Goal: Check status: Check status

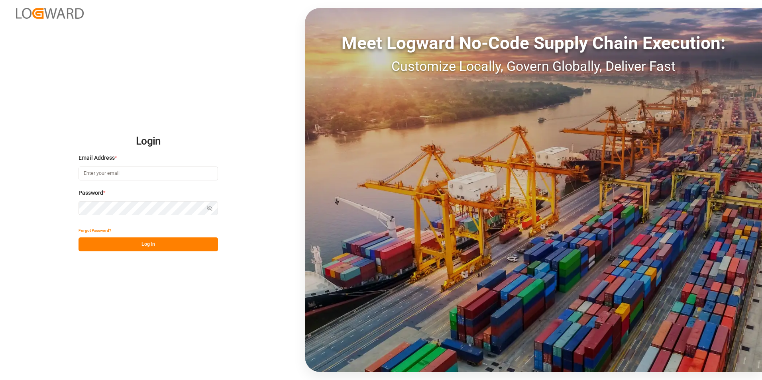
type input "[PERSON_NAME][EMAIL_ADDRESS][DOMAIN_NAME]"
click at [181, 242] on button "Log In" at bounding box center [147, 244] width 139 height 14
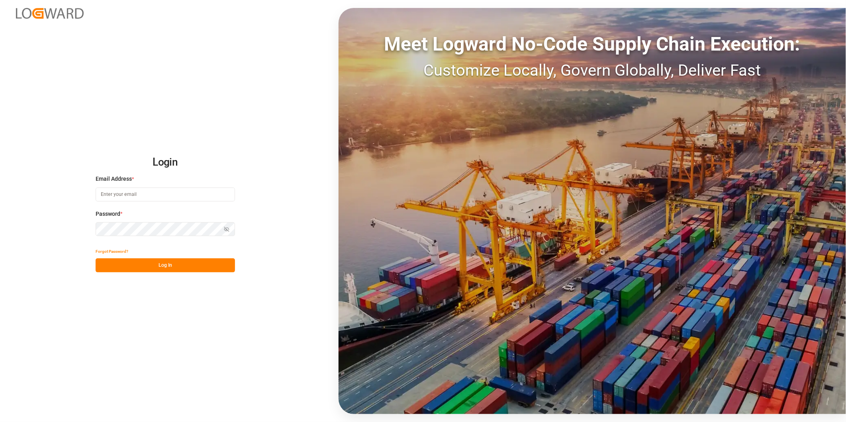
type input "[PERSON_NAME][EMAIL_ADDRESS][DOMAIN_NAME]"
click at [168, 266] on button "Log In" at bounding box center [165, 266] width 139 height 14
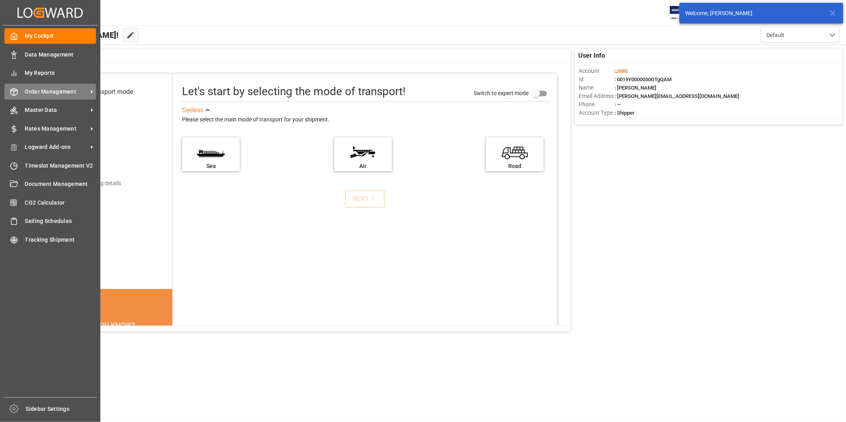
click at [85, 93] on span "Order Management" at bounding box center [56, 92] width 63 height 8
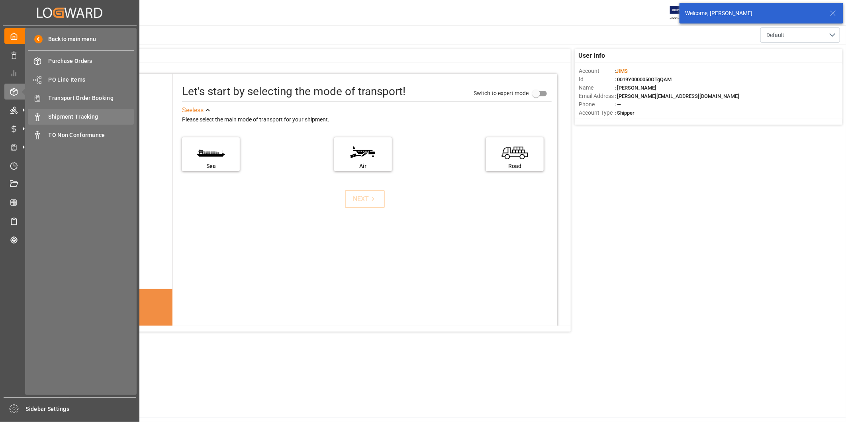
click at [121, 113] on span "Shipment Tracking" at bounding box center [92, 117] width 86 height 8
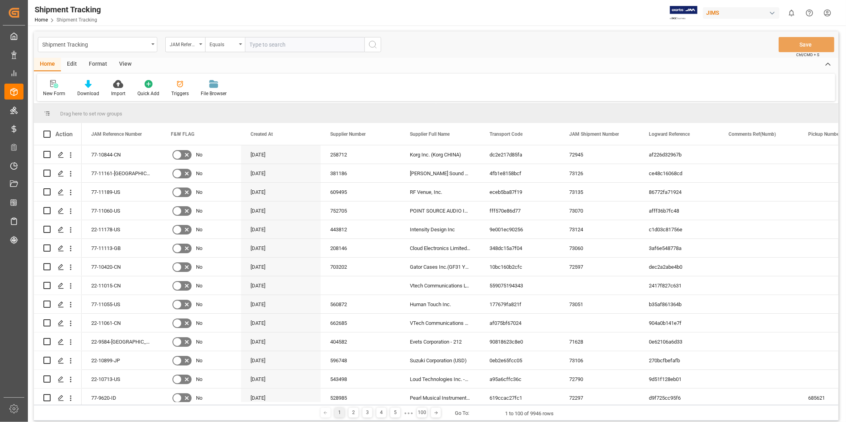
click at [271, 46] on input "text" at bounding box center [305, 44] width 120 height 15
type input "22-11115-SE"
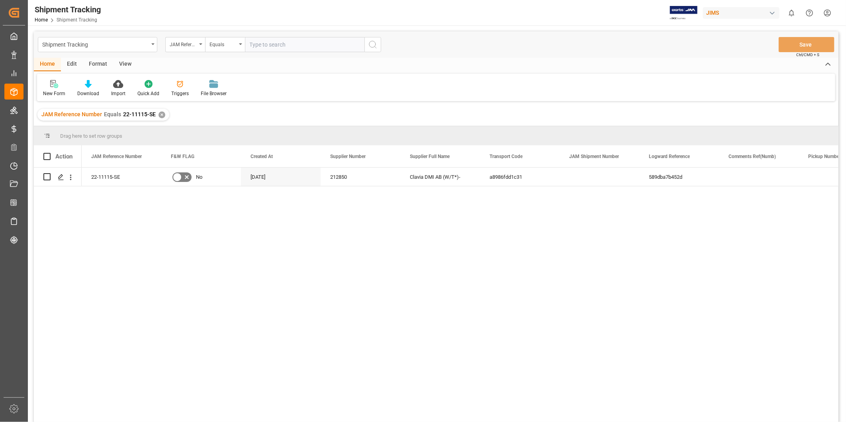
click at [127, 65] on div "View" at bounding box center [125, 65] width 24 height 14
click at [55, 91] on div "Default" at bounding box center [51, 93] width 16 height 7
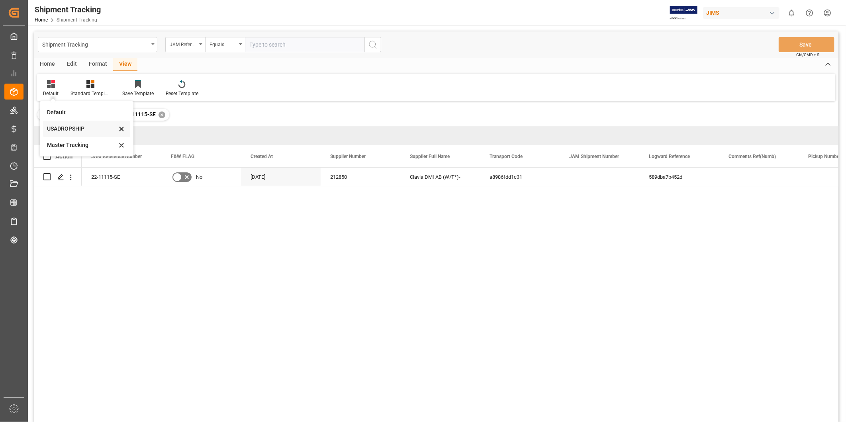
click at [76, 129] on div "USADROPSHIP" at bounding box center [82, 129] width 70 height 8
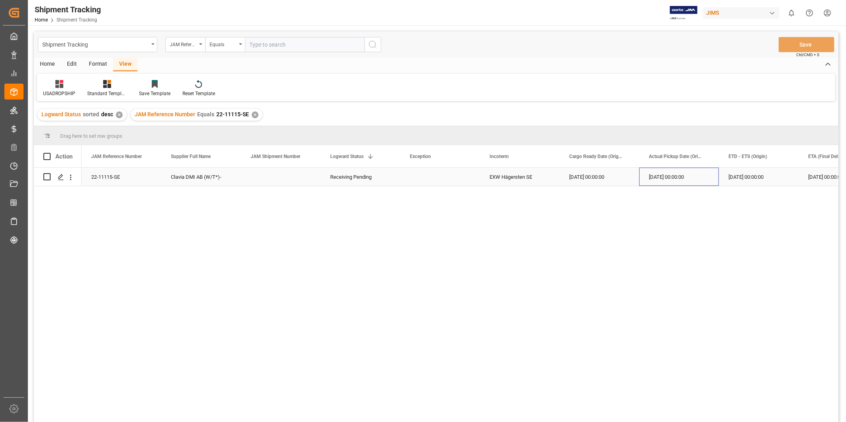
click at [684, 176] on div "09-17-2025 00:00:00" at bounding box center [679, 177] width 80 height 18
click at [387, 174] on div "Receiving Pending" at bounding box center [360, 177] width 61 height 18
click at [390, 180] on icon "open menu" at bounding box center [386, 182] width 10 height 10
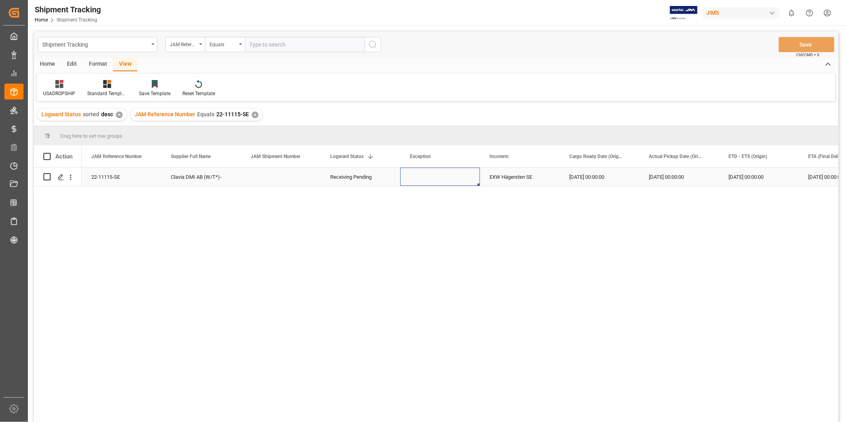
click at [479, 178] on div "Press SPACE to select this row." at bounding box center [440, 177] width 80 height 18
click at [261, 46] on input "text" at bounding box center [305, 44] width 120 height 15
paste input "22-11137-US"
type input "22-11137-US"
click at [252, 116] on div "✕" at bounding box center [255, 115] width 7 height 7
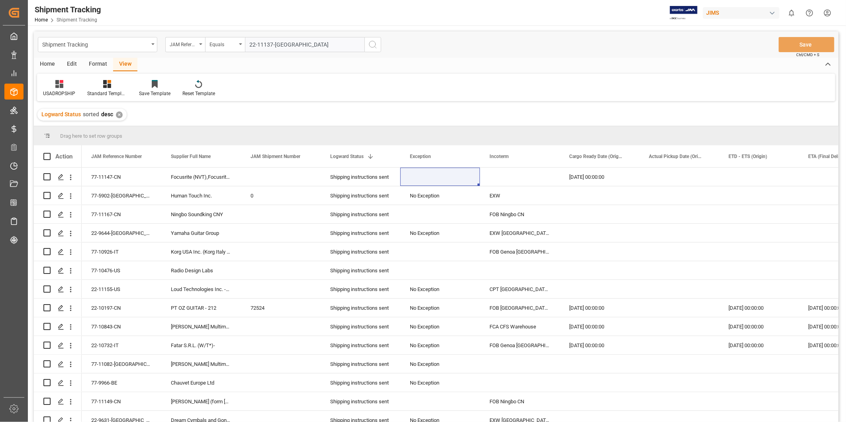
click at [118, 114] on div "✕" at bounding box center [119, 115] width 7 height 7
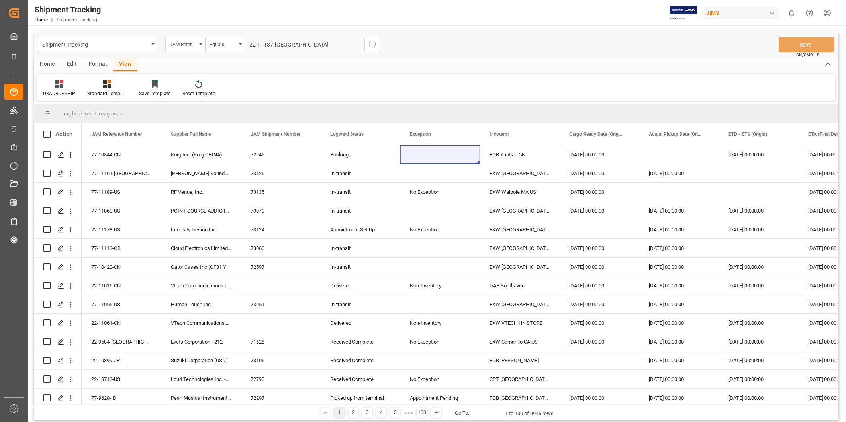
click at [373, 45] on icon "search button" at bounding box center [373, 45] width 10 height 10
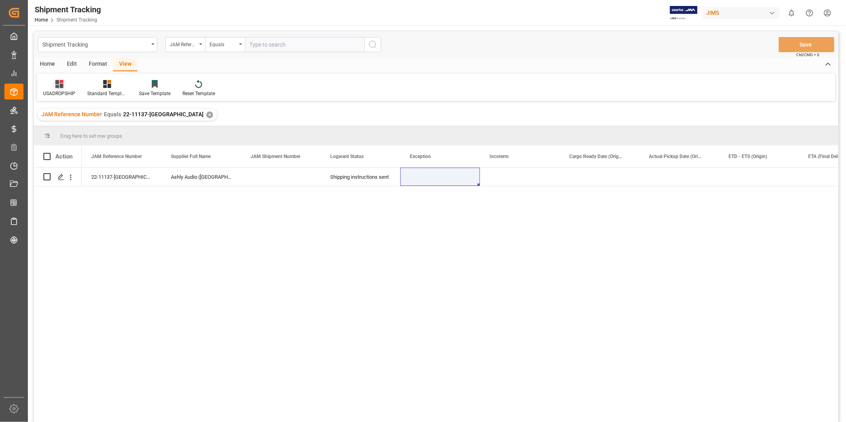
click at [61, 92] on div "USADROPSHIP" at bounding box center [59, 93] width 32 height 7
click at [84, 149] on div "Master Tracking" at bounding box center [84, 145] width 70 height 8
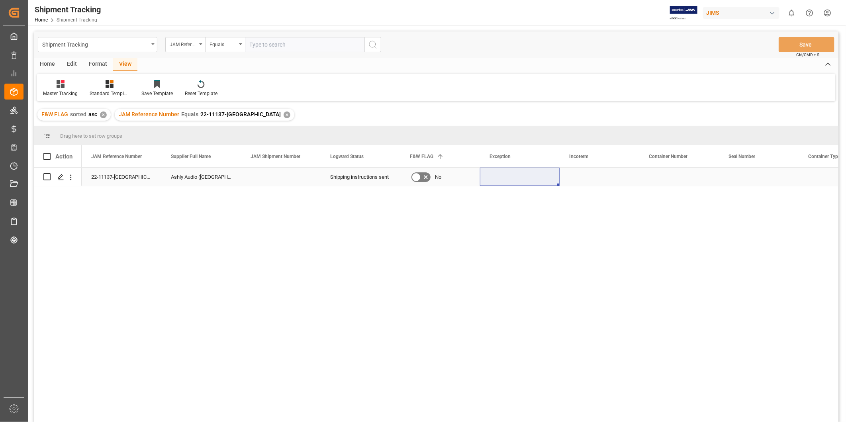
click at [500, 178] on div "Press SPACE to select this row." at bounding box center [520, 177] width 80 height 18
click at [386, 179] on div "Shipping instructions sent" at bounding box center [360, 177] width 61 height 18
click at [546, 174] on div "Press SPACE to select this row." at bounding box center [520, 177] width 80 height 18
click at [545, 181] on icon "open menu" at bounding box center [545, 182] width 10 height 10
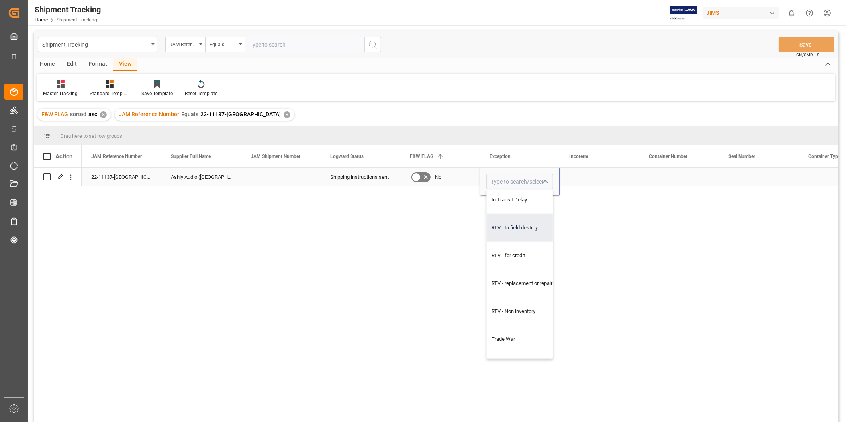
scroll to position [615, 0]
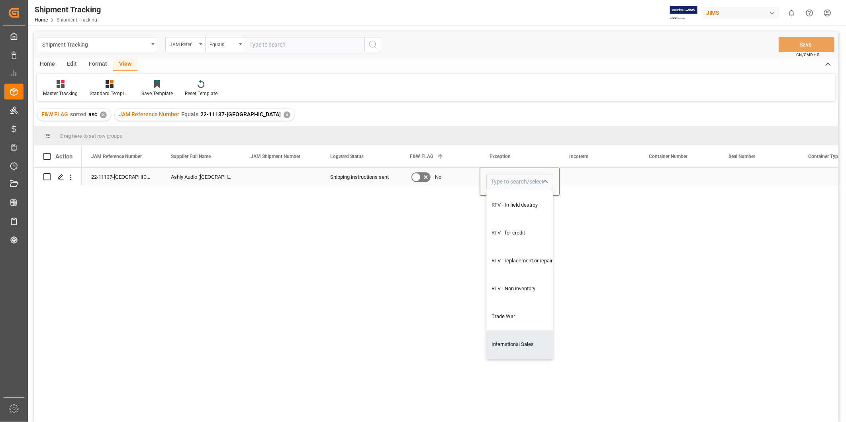
click at [531, 344] on div "International Sales" at bounding box center [525, 345] width 76 height 28
type input "International Sales"
click at [642, 165] on div "Container Number" at bounding box center [679, 156] width 80 height 22
click at [710, 170] on div "Press SPACE to select this row." at bounding box center [679, 177] width 80 height 18
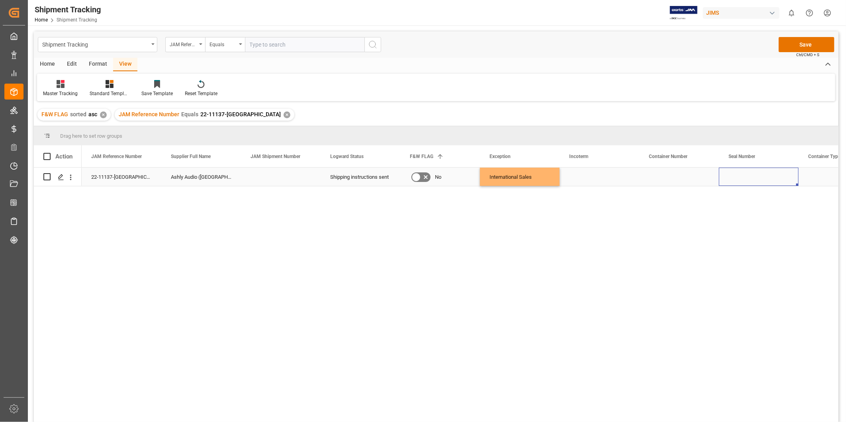
click at [742, 170] on div "Press SPACE to select this row." at bounding box center [759, 177] width 80 height 18
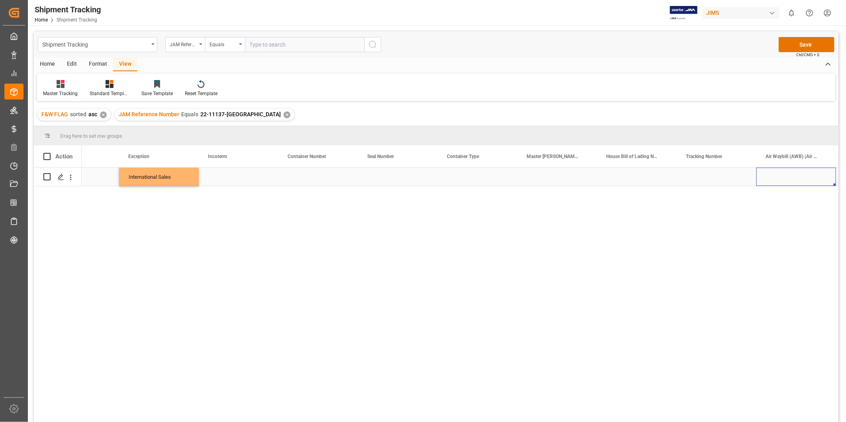
scroll to position [0, 441]
click at [623, 173] on div "Press SPACE to select this row." at bounding box center [637, 177] width 80 height 18
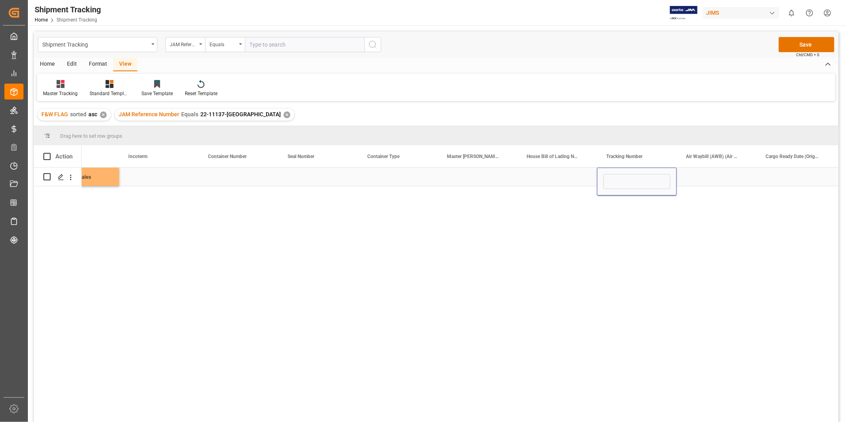
click at [623, 173] on div "Press SPACE to select this row." at bounding box center [637, 182] width 80 height 28
click at [741, 176] on div "Press SPACE to select this row." at bounding box center [717, 177] width 80 height 18
click at [617, 180] on div "Press SPACE to select this row." at bounding box center [637, 177] width 80 height 18
click at [699, 178] on div "Press SPACE to select this row." at bounding box center [717, 177] width 80 height 18
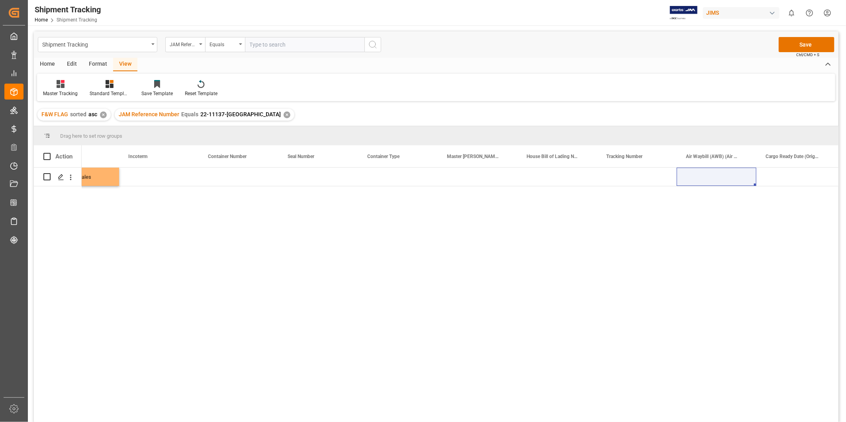
click at [761, 180] on div "Press SPACE to select this row." at bounding box center [796, 177] width 80 height 18
click at [716, 177] on div "Press SPACE to select this row." at bounding box center [717, 177] width 80 height 18
click at [716, 177] on input "Press SPACE to select this row." at bounding box center [716, 181] width 67 height 15
type input "884569176281"
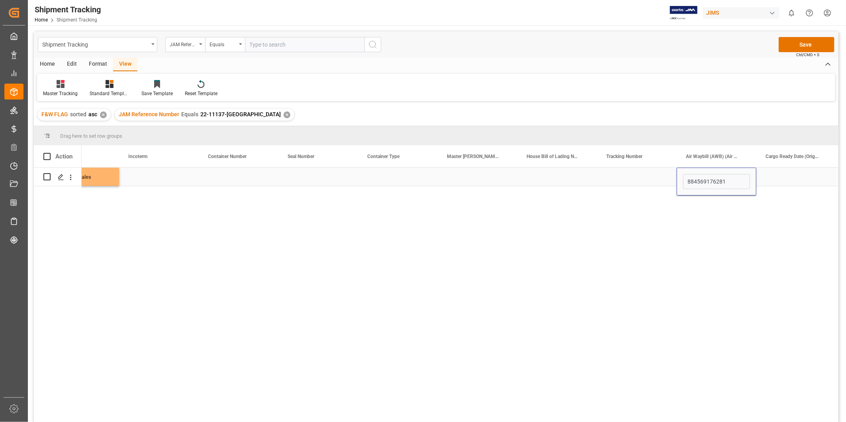
click at [761, 180] on div "Press SPACE to select this row." at bounding box center [796, 177] width 80 height 18
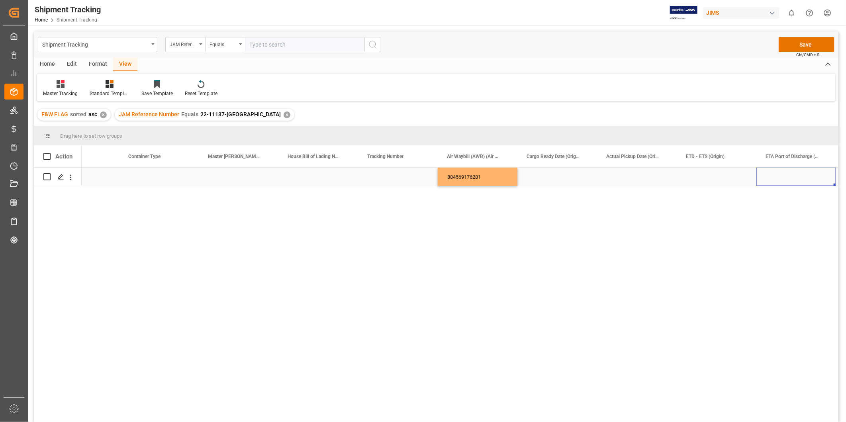
scroll to position [0, 759]
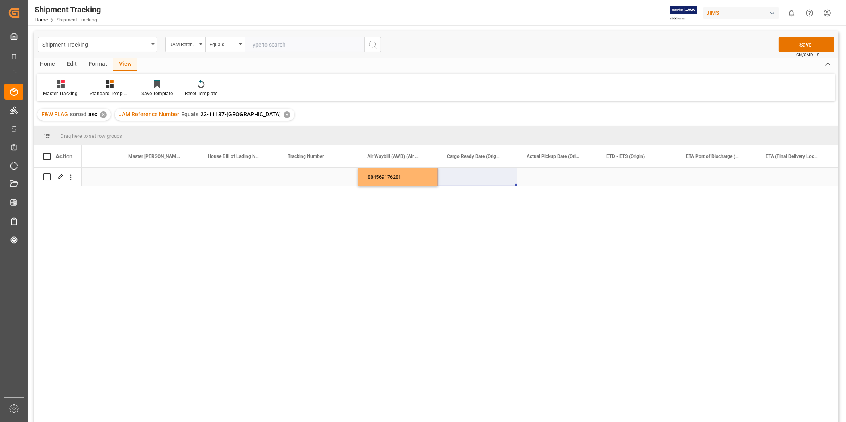
click at [641, 169] on div "Press SPACE to select this row." at bounding box center [637, 177] width 80 height 18
click at [481, 174] on div "Press SPACE to select this row." at bounding box center [478, 177] width 80 height 18
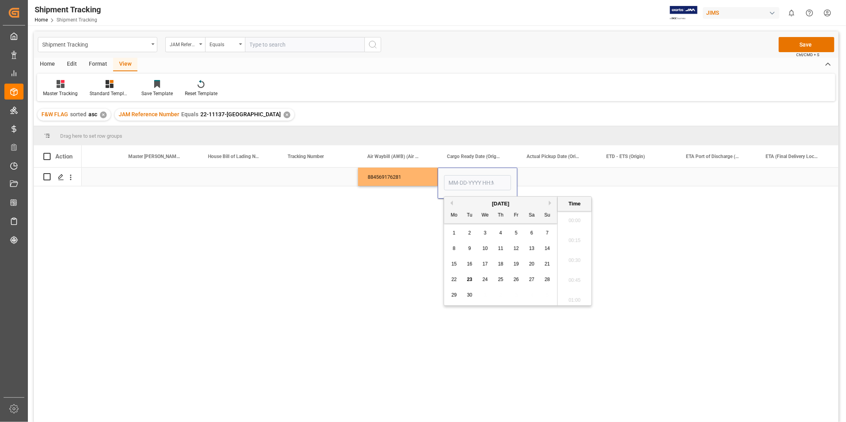
scroll to position [480, 0]
click at [453, 277] on span "22" at bounding box center [453, 280] width 5 height 6
type input "09-22-2025 00:00"
click at [547, 177] on div "Press SPACE to select this row." at bounding box center [557, 177] width 80 height 18
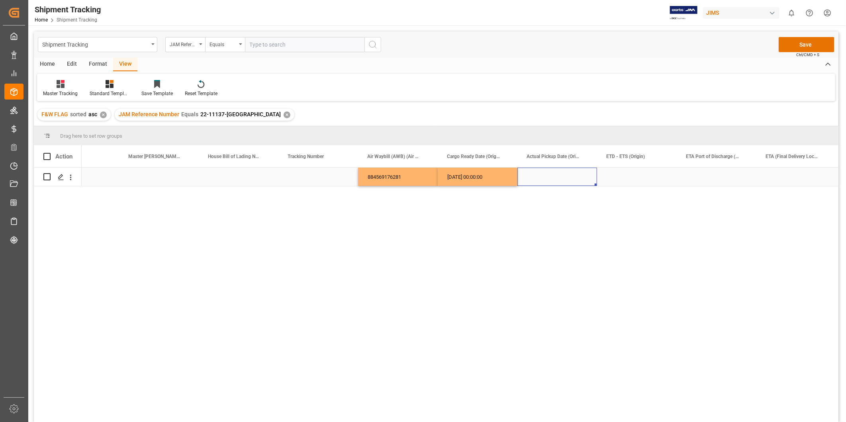
click at [484, 185] on div "09-22-2025 00:00:00" at bounding box center [478, 177] width 80 height 18
click at [551, 180] on div "Press SPACE to select this row." at bounding box center [557, 177] width 80 height 18
click at [608, 177] on div "Press SPACE to select this row." at bounding box center [637, 177] width 80 height 18
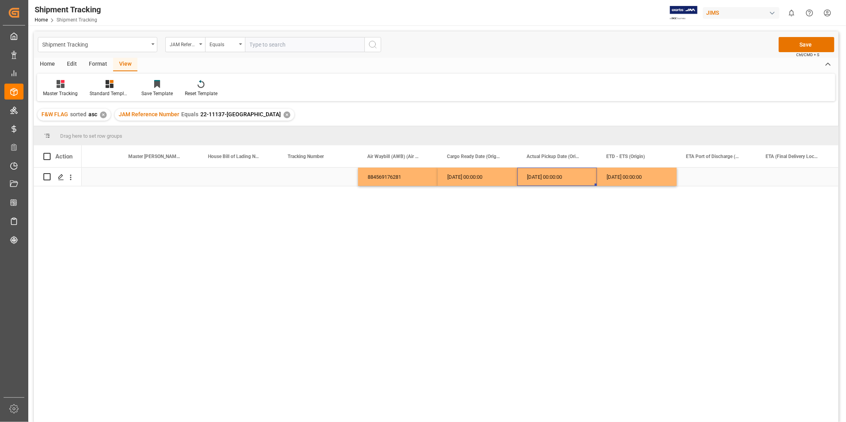
click at [554, 181] on div "09-22-2025 00:00:00" at bounding box center [557, 177] width 80 height 18
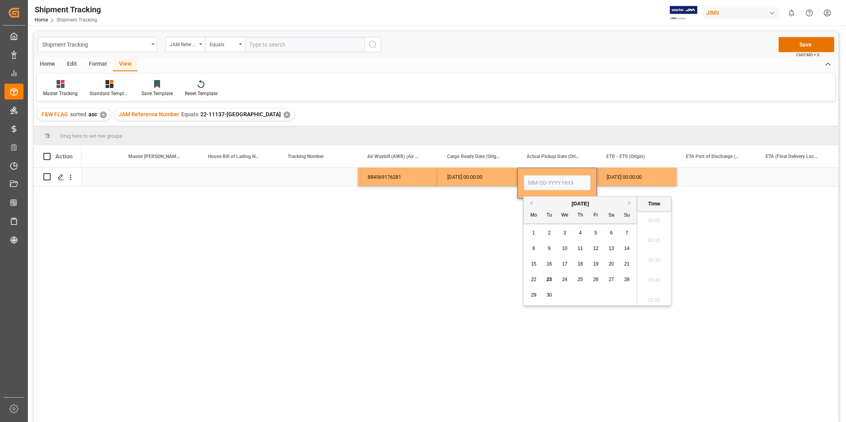
click at [704, 178] on div "Press SPACE to select this row." at bounding box center [717, 177] width 80 height 18
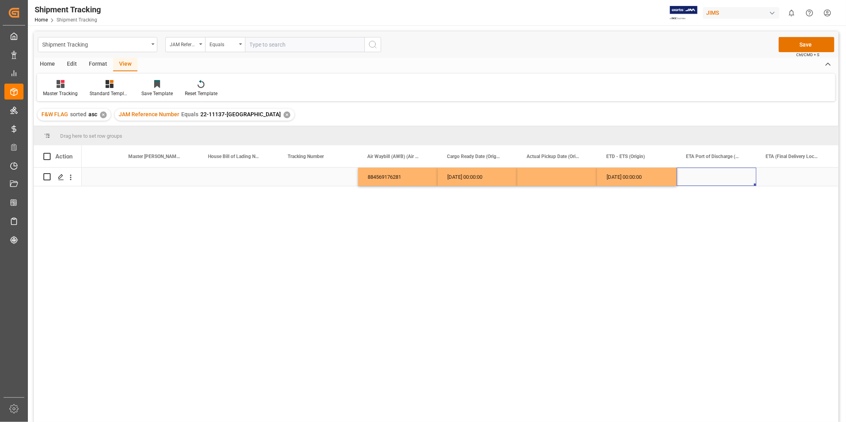
click at [761, 172] on div "Press SPACE to select this row." at bounding box center [796, 177] width 80 height 18
click at [738, 178] on div "Press SPACE to select this row." at bounding box center [717, 177] width 80 height 18
click at [761, 174] on div "Press SPACE to select this row." at bounding box center [796, 177] width 80 height 18
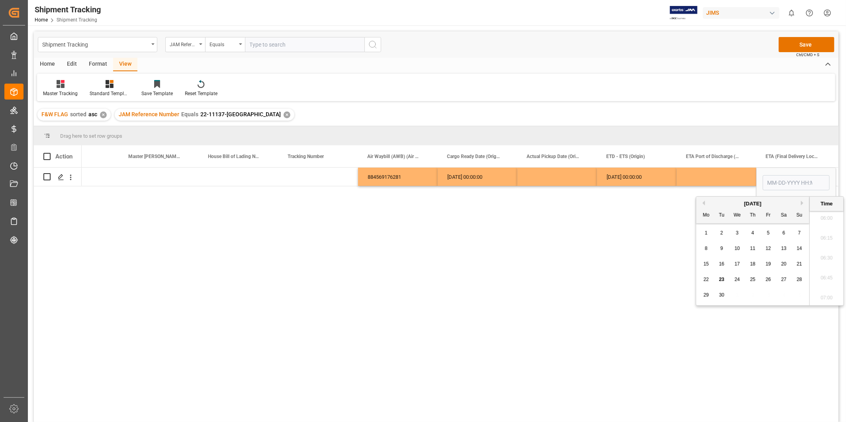
click at [630, 329] on div "884569176281 09-22-2025 00:00:00 09-22-2025 00:00:00" at bounding box center [460, 298] width 757 height 260
click at [761, 180] on input "Press SPACE to select this row." at bounding box center [796, 182] width 67 height 15
click at [761, 202] on button "Next Month" at bounding box center [803, 203] width 5 height 5
click at [751, 233] on div "2" at bounding box center [753, 234] width 10 height 10
type input "10-02-2025 00:00"
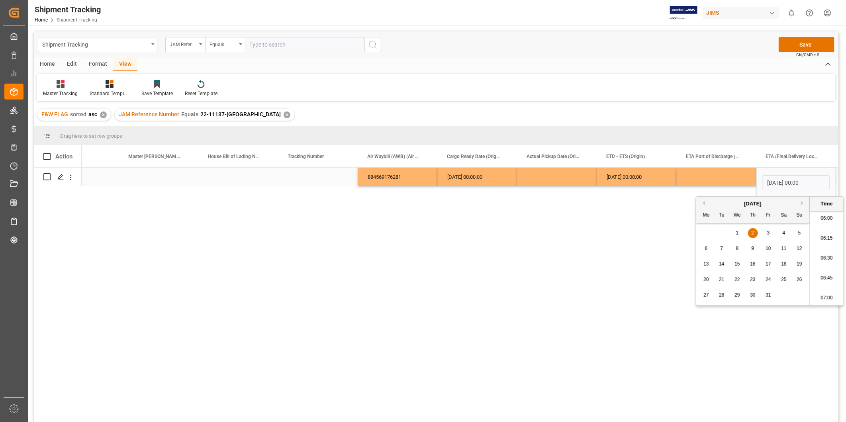
click at [714, 178] on div "Press SPACE to select this row." at bounding box center [717, 177] width 80 height 18
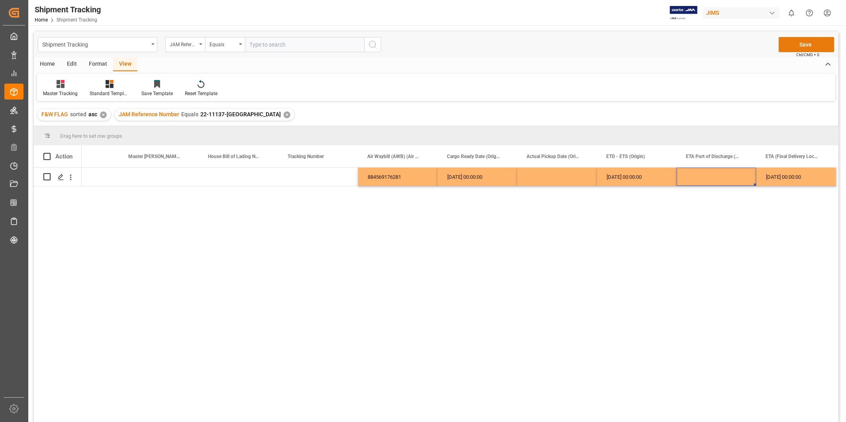
click at [761, 50] on button "Save" at bounding box center [807, 44] width 56 height 15
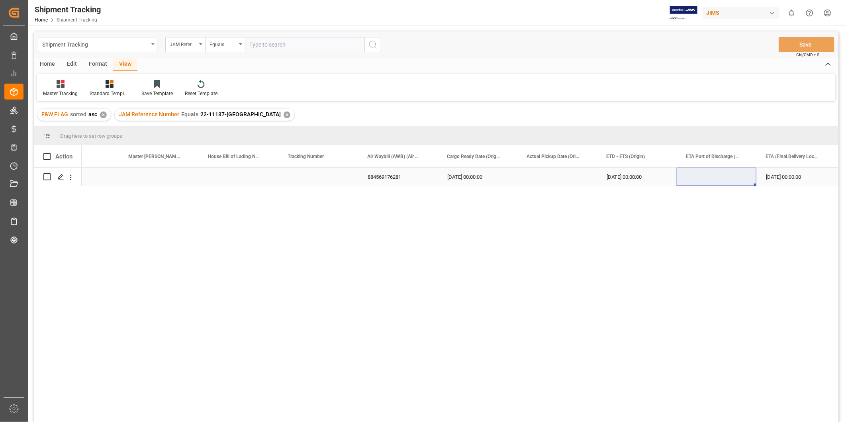
click at [521, 184] on div "Press SPACE to select this row." at bounding box center [557, 177] width 80 height 18
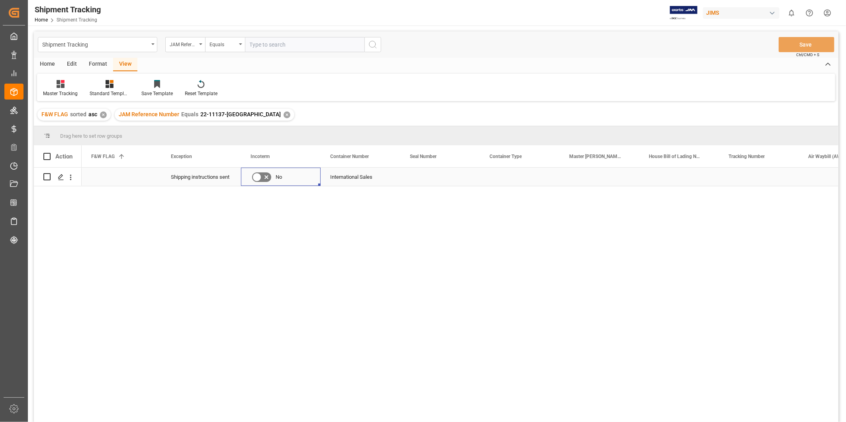
scroll to position [0, 0]
click at [707, 172] on div "Press SPACE to select this row." at bounding box center [679, 177] width 80 height 18
